Goal: Information Seeking & Learning: Find specific fact

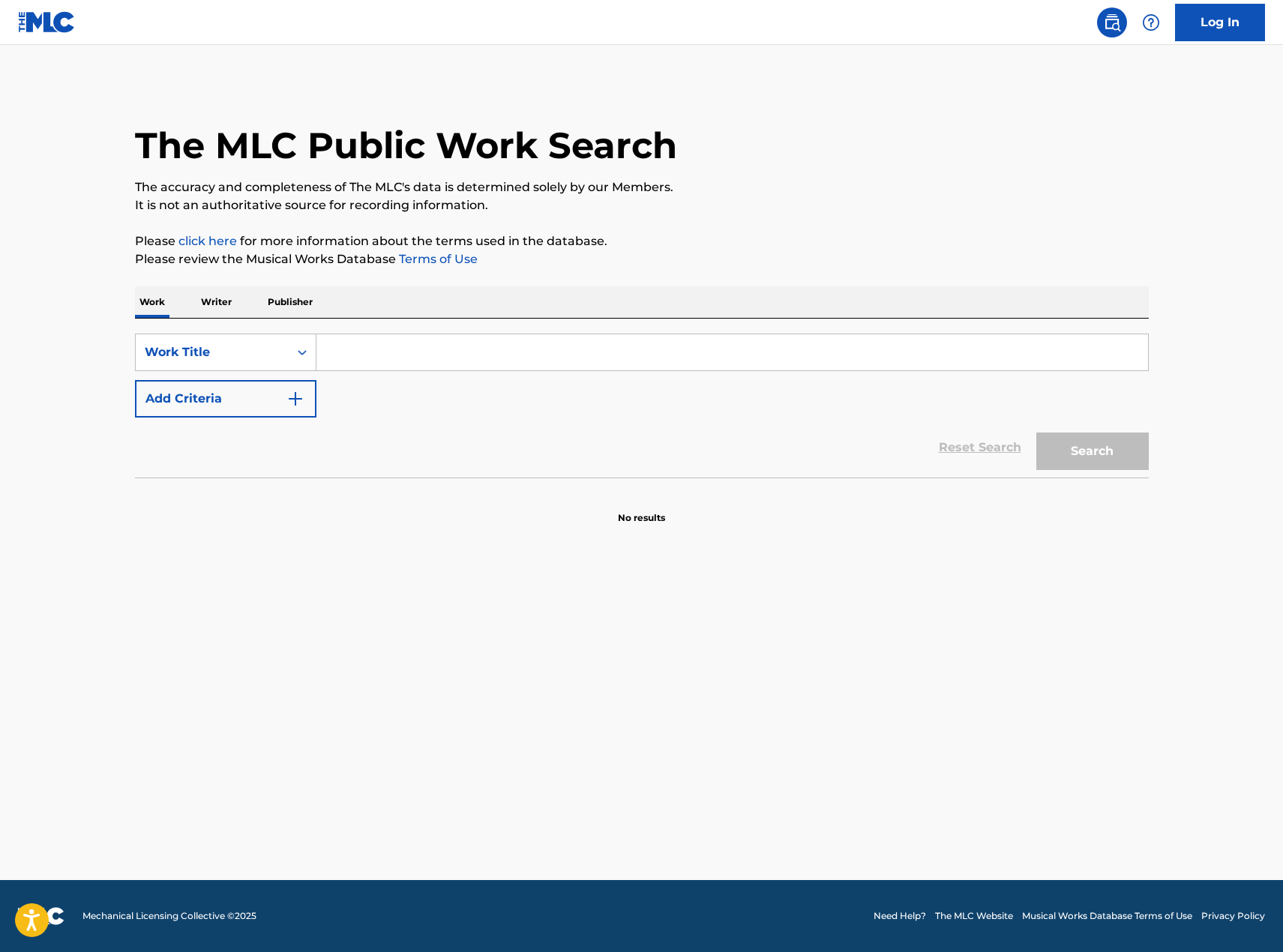
click at [573, 357] on input "Search Form" at bounding box center [732, 353] width 832 height 36
click at [1036, 432] on button "Search" at bounding box center [1092, 451] width 113 height 38
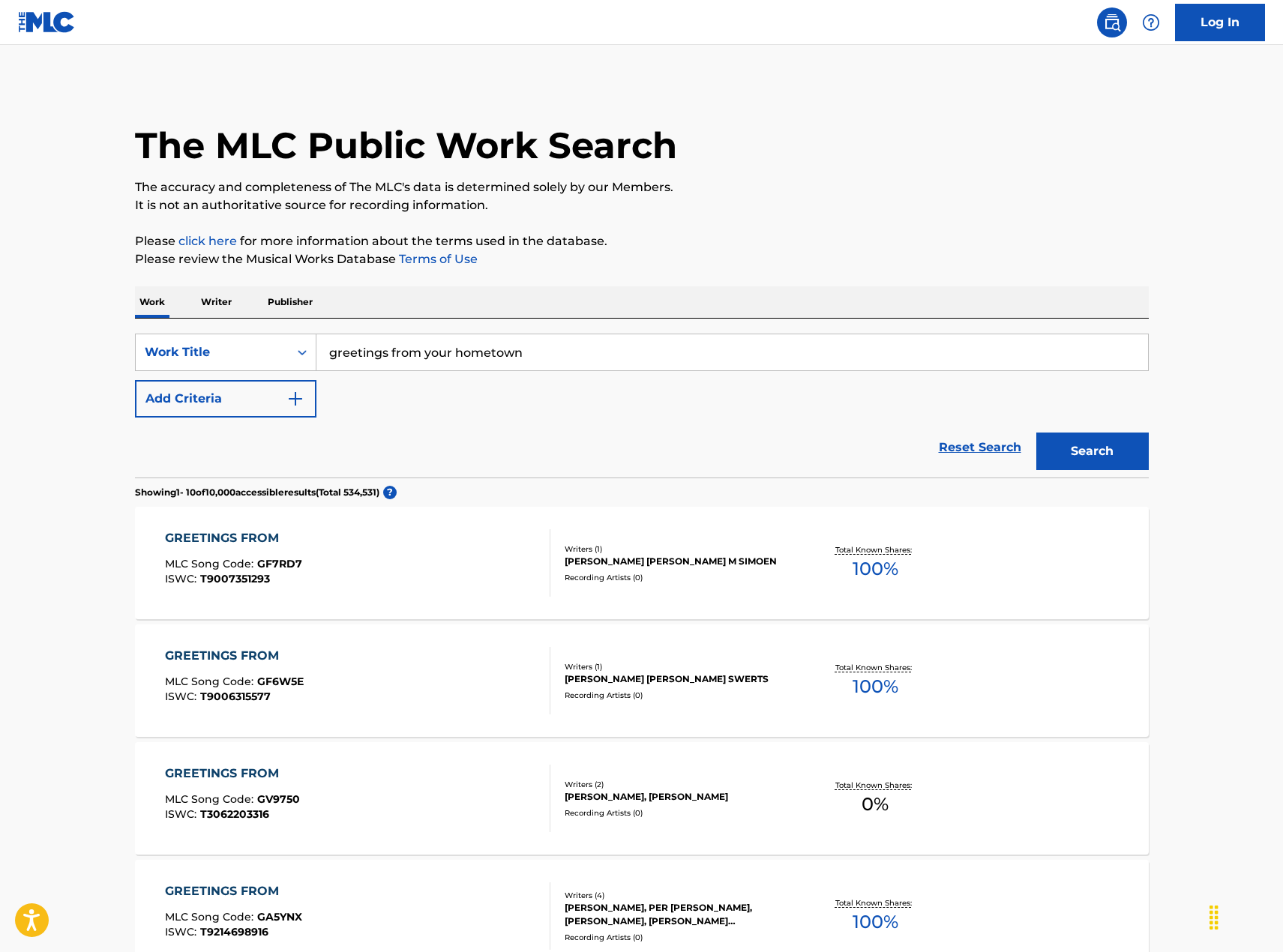
click at [410, 405] on div "SearchWithCriteriad63a79da-a2cf-49ff-8b31-593e4c46a573 Work Title greetings fro…" at bounding box center [642, 375] width 1014 height 84
drag, startPoint x: 530, startPoint y: 359, endPoint x: 246, endPoint y: 329, distance: 285.6
click at [246, 329] on div "SearchWithCriteriad63a79da-a2cf-49ff-8b31-593e4c46a573 Work Title greetings fro…" at bounding box center [642, 398] width 1014 height 159
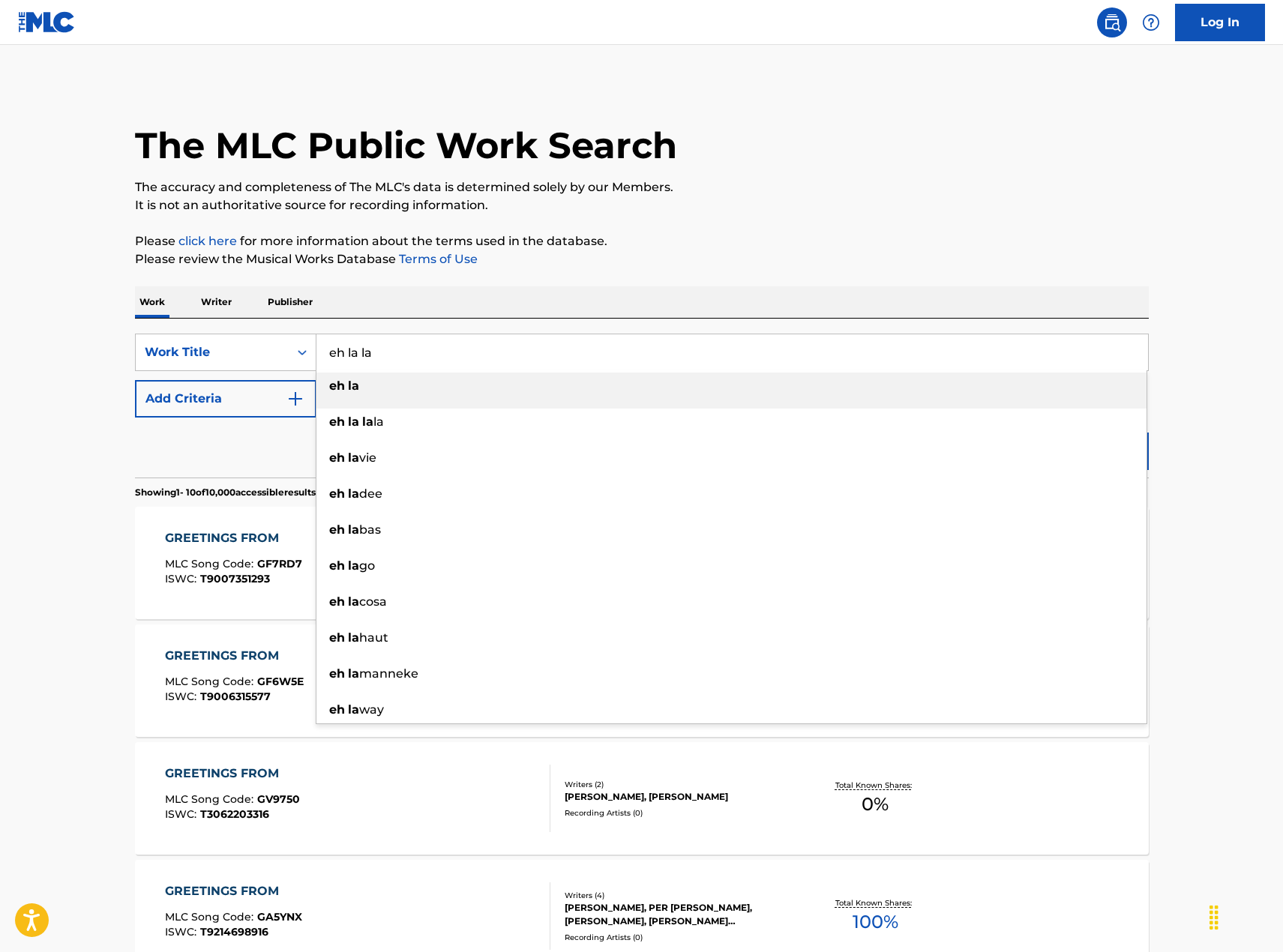
type input "eh la la"
click at [270, 390] on button "Add Criteria" at bounding box center [225, 399] width 181 height 38
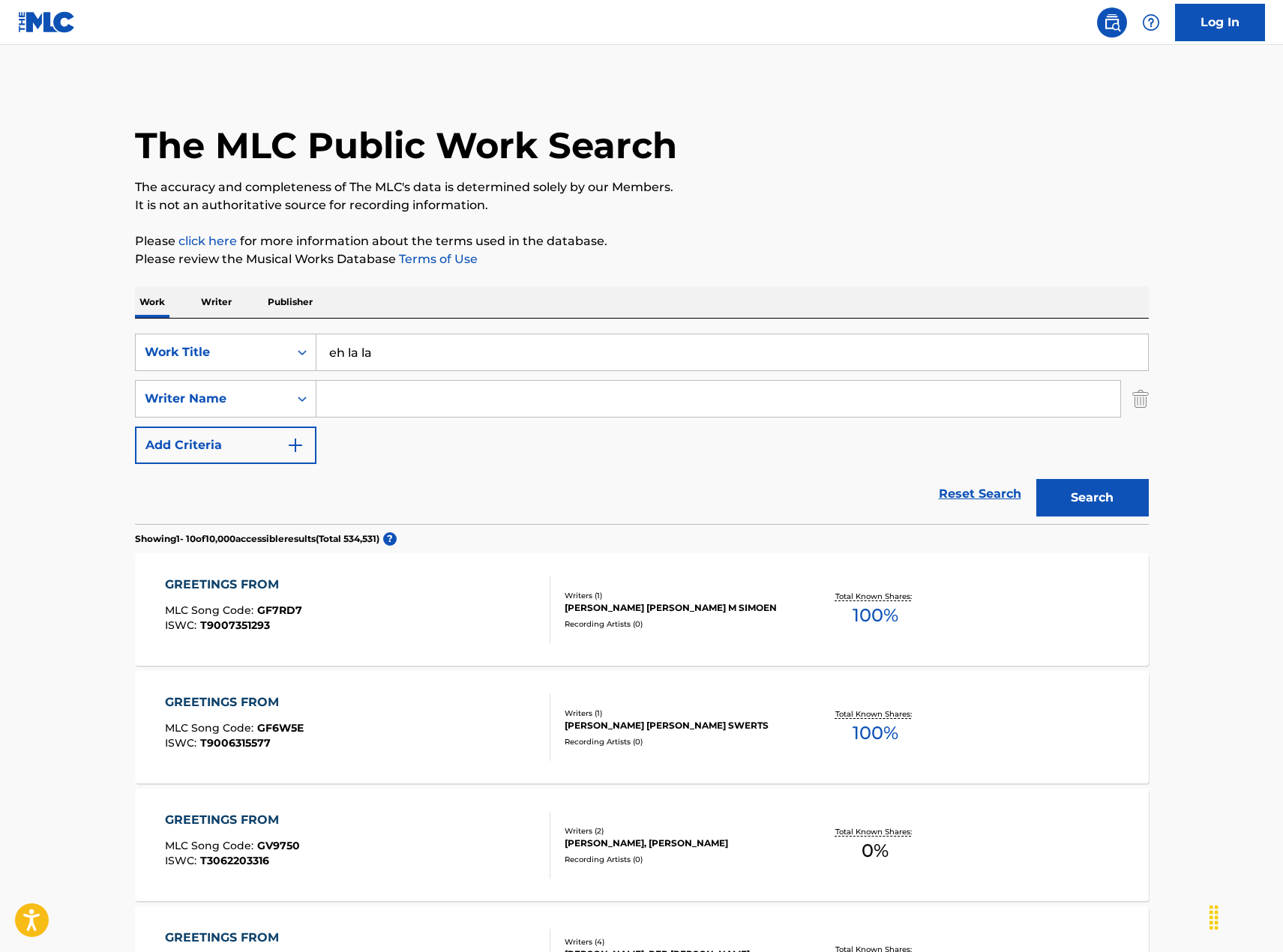
click at [372, 391] on input "Search Form" at bounding box center [718, 398] width 804 height 36
type input "[PERSON_NAME]"
click at [1111, 490] on button "Search" at bounding box center [1092, 498] width 113 height 38
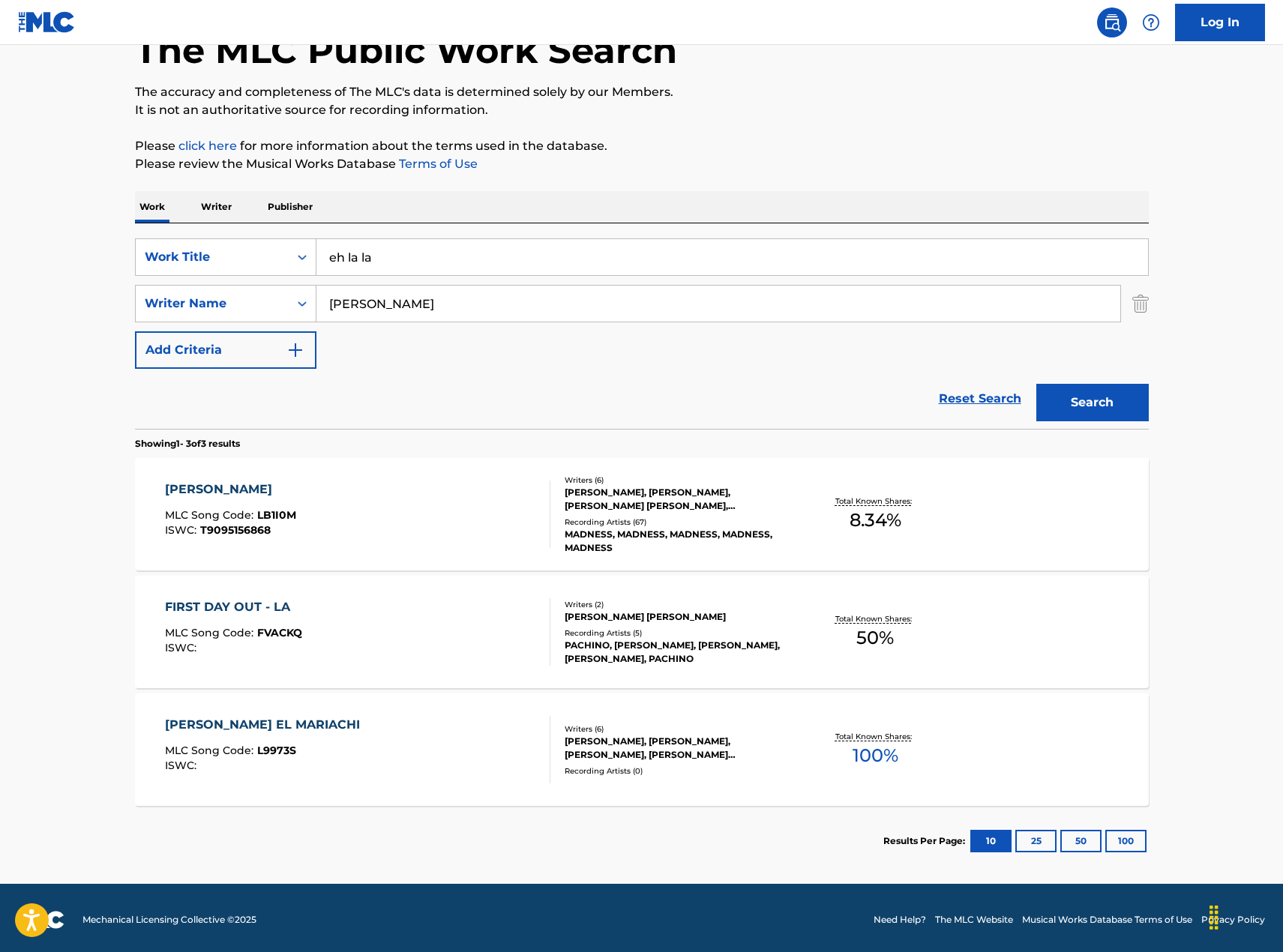
scroll to position [99, 0]
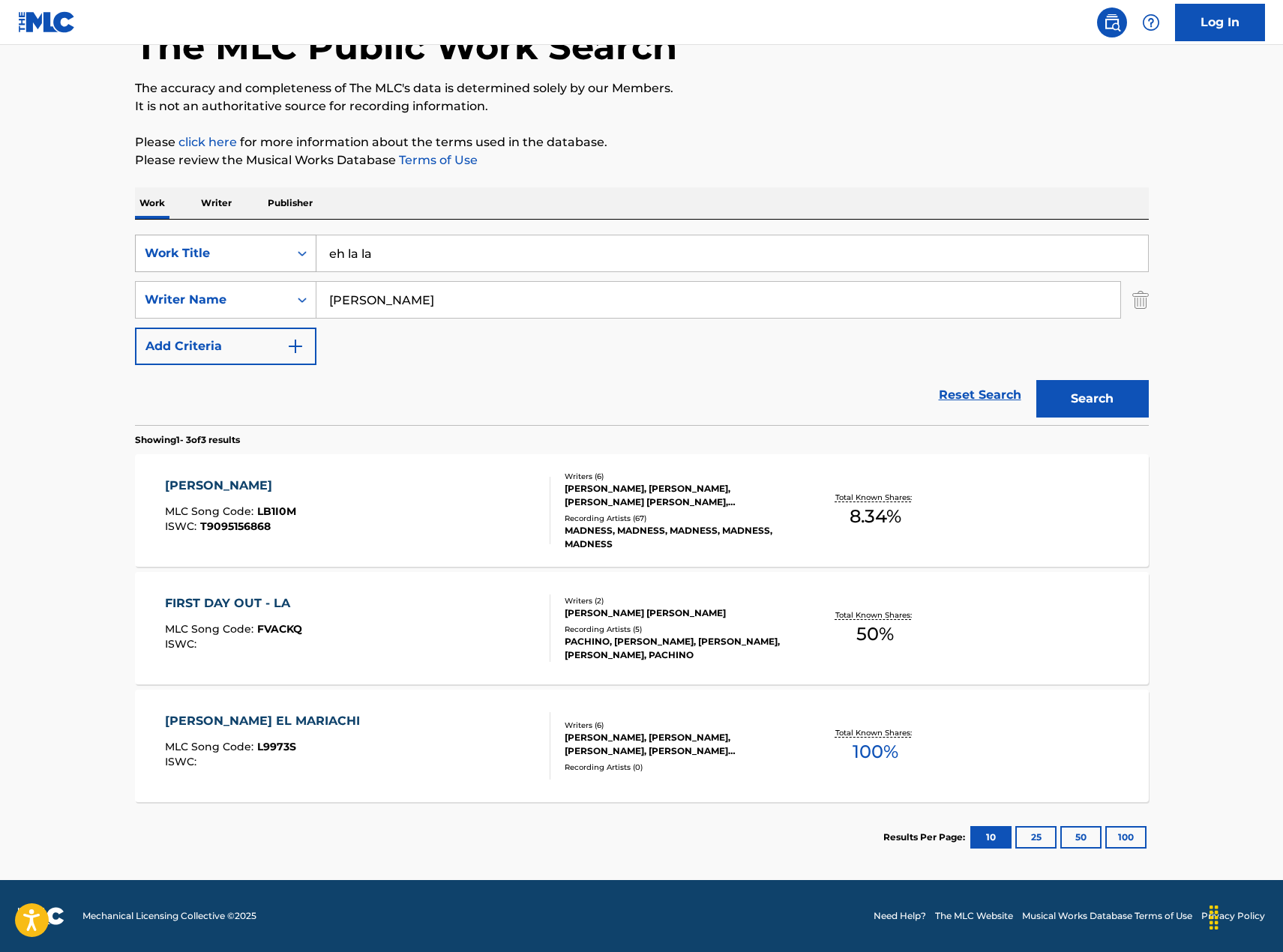
drag, startPoint x: 395, startPoint y: 251, endPoint x: 236, endPoint y: 246, distance: 159.1
click at [236, 246] on div "SearchWithCriteriad63a79da-a2cf-49ff-8b31-593e4c46a573 Work Title eh la la" at bounding box center [642, 254] width 1014 height 38
type input "wrongside right"
click at [1036, 380] on button "Search" at bounding box center [1092, 399] width 113 height 38
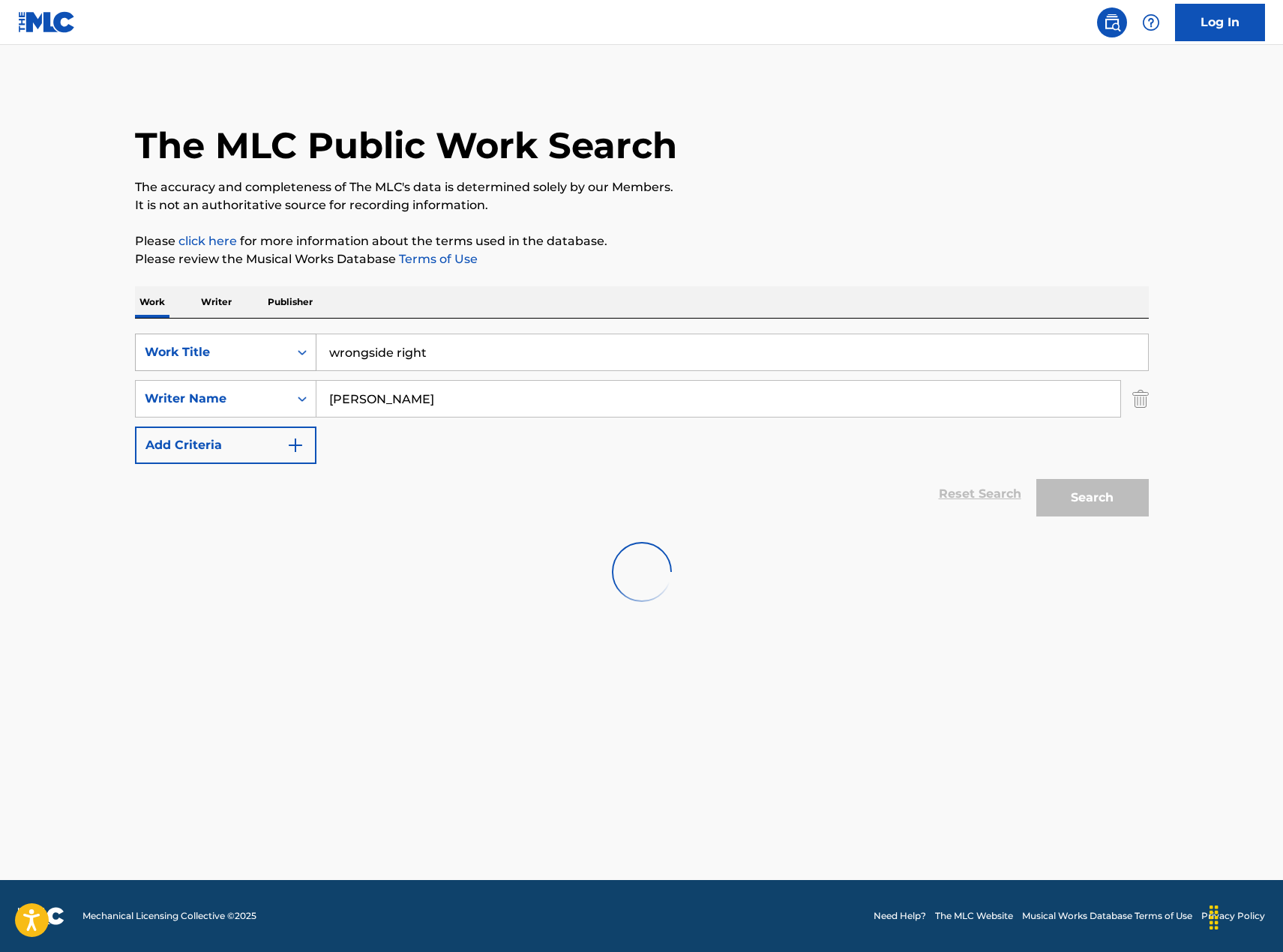
scroll to position [0, 0]
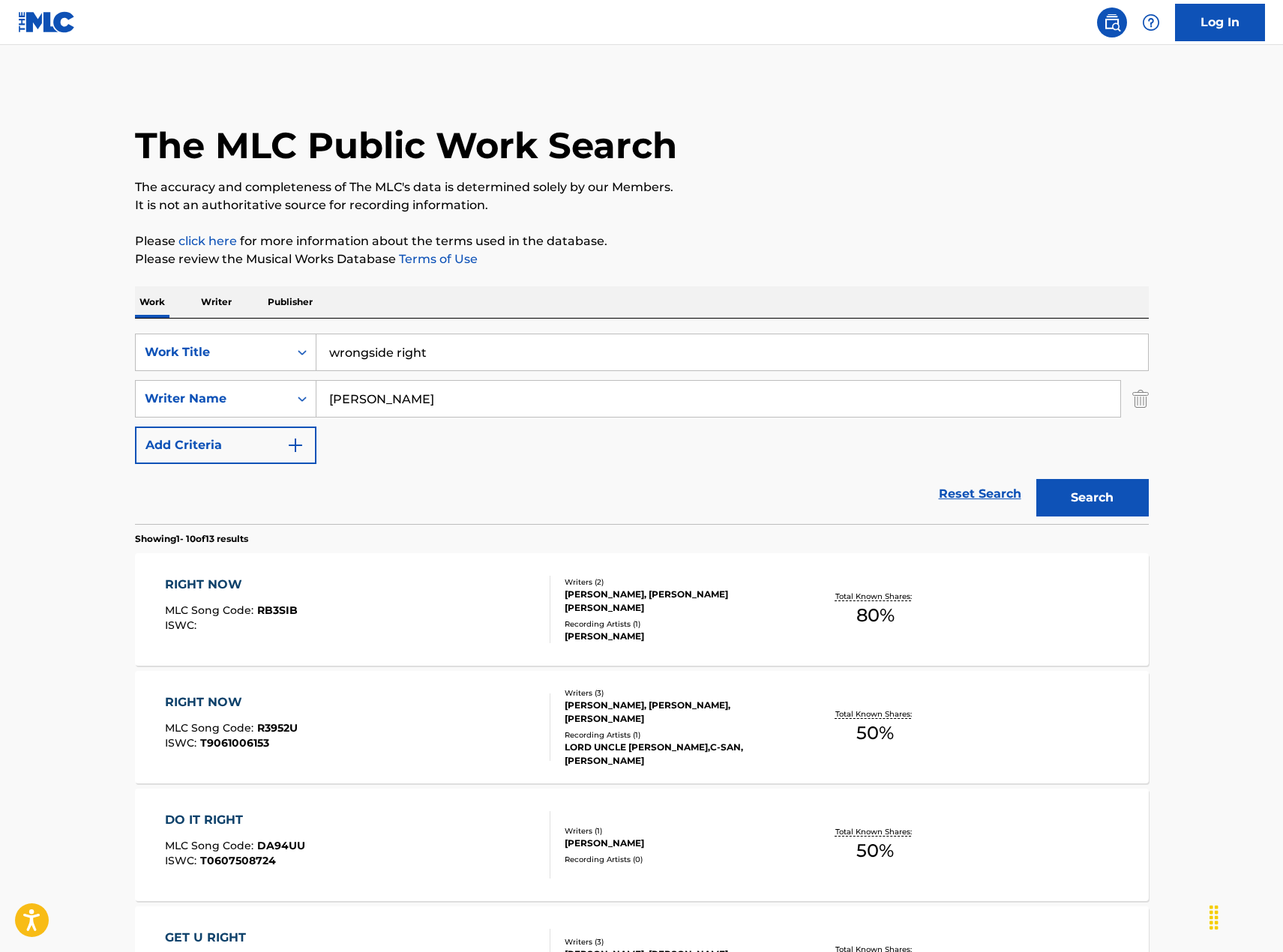
click at [1133, 395] on img "Search Form" at bounding box center [1141, 399] width 17 height 38
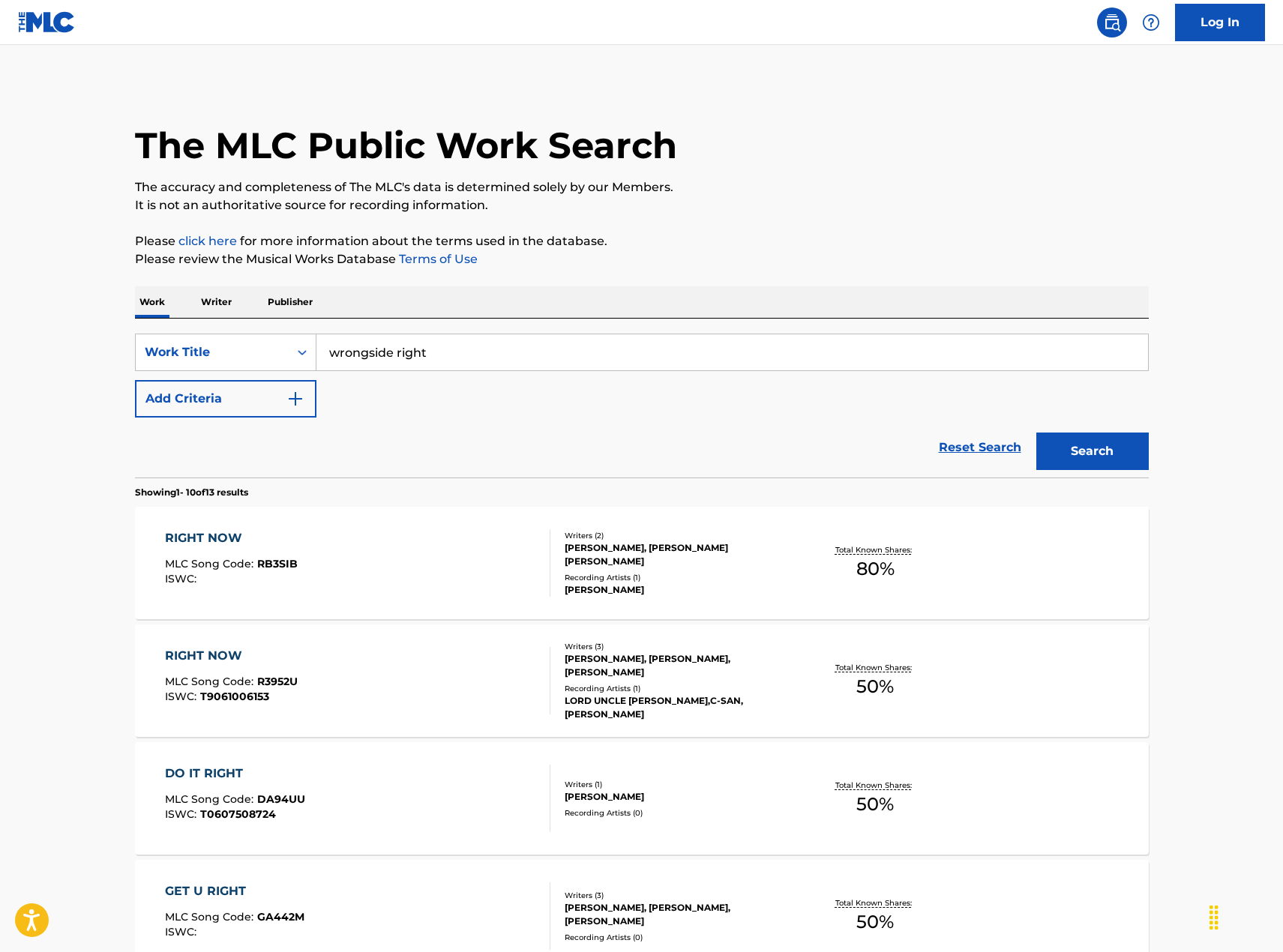
click at [1127, 452] on button "Search" at bounding box center [1092, 451] width 113 height 38
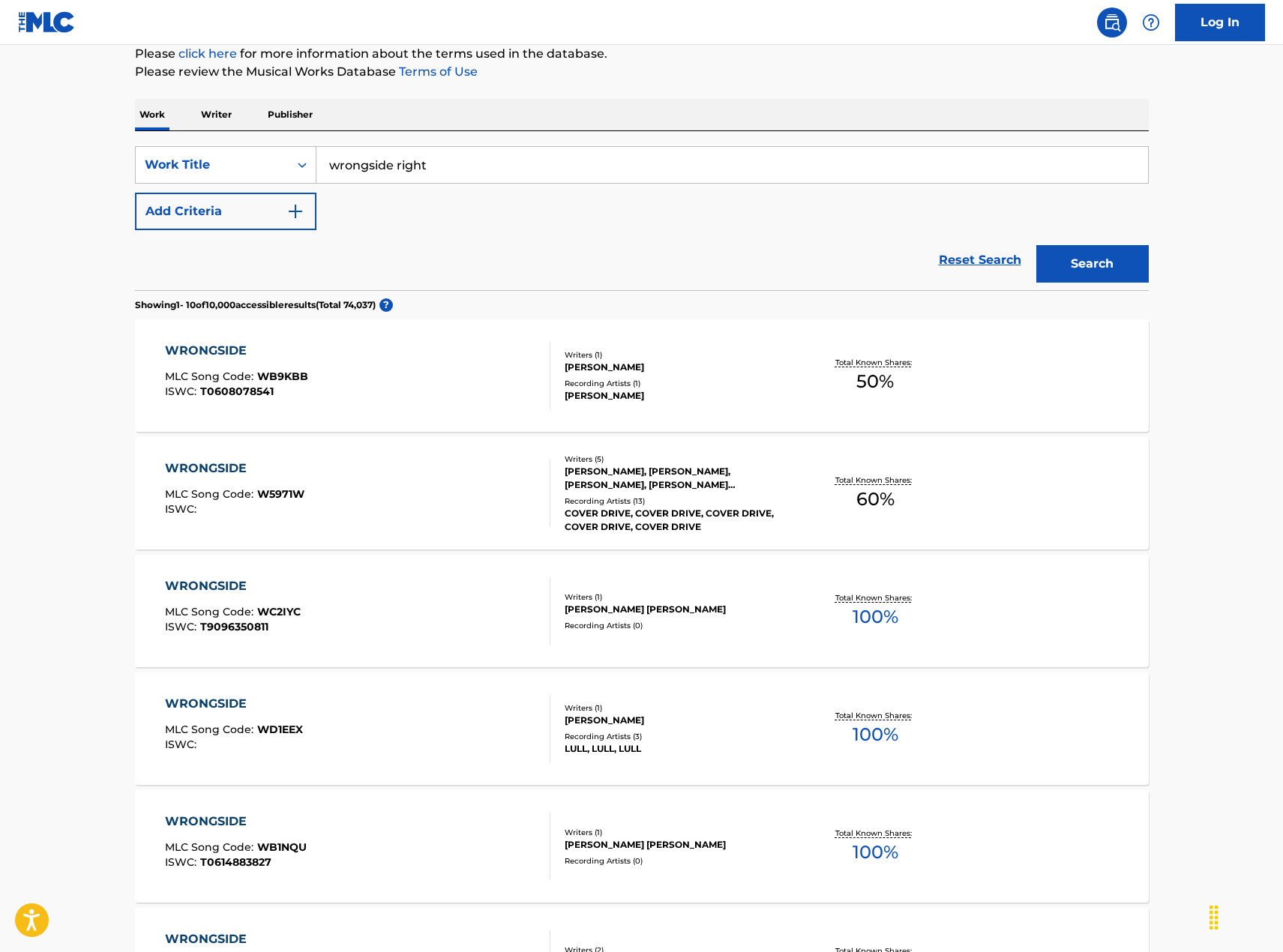
scroll to position [525, 0]
